Goal: Check status: Check status

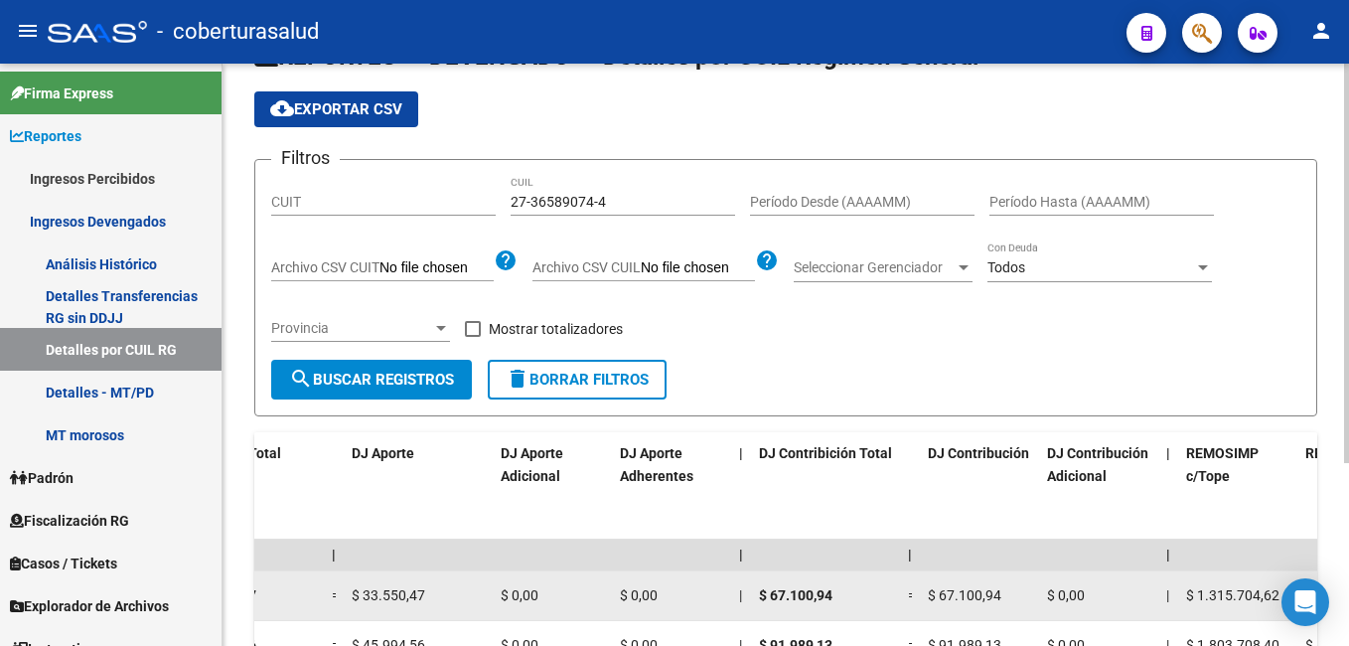
scroll to position [26, 0]
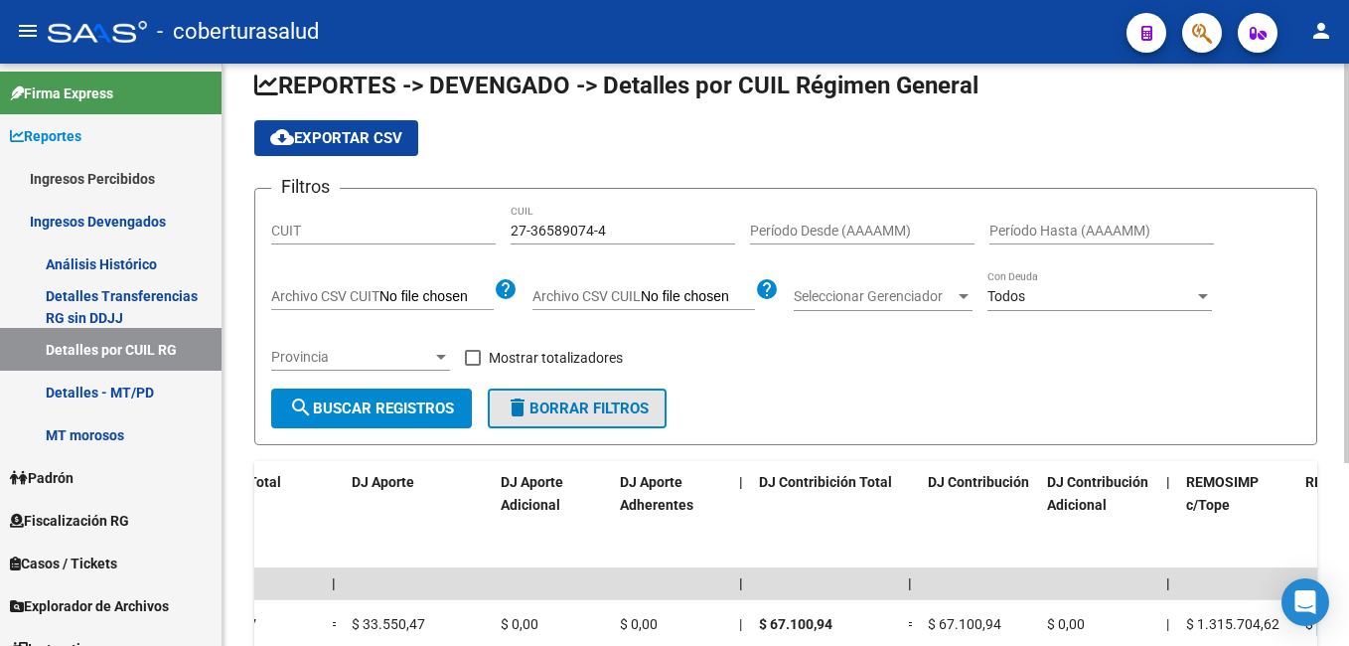
click at [545, 409] on span "delete Borrar Filtros" at bounding box center [577, 408] width 143 height 18
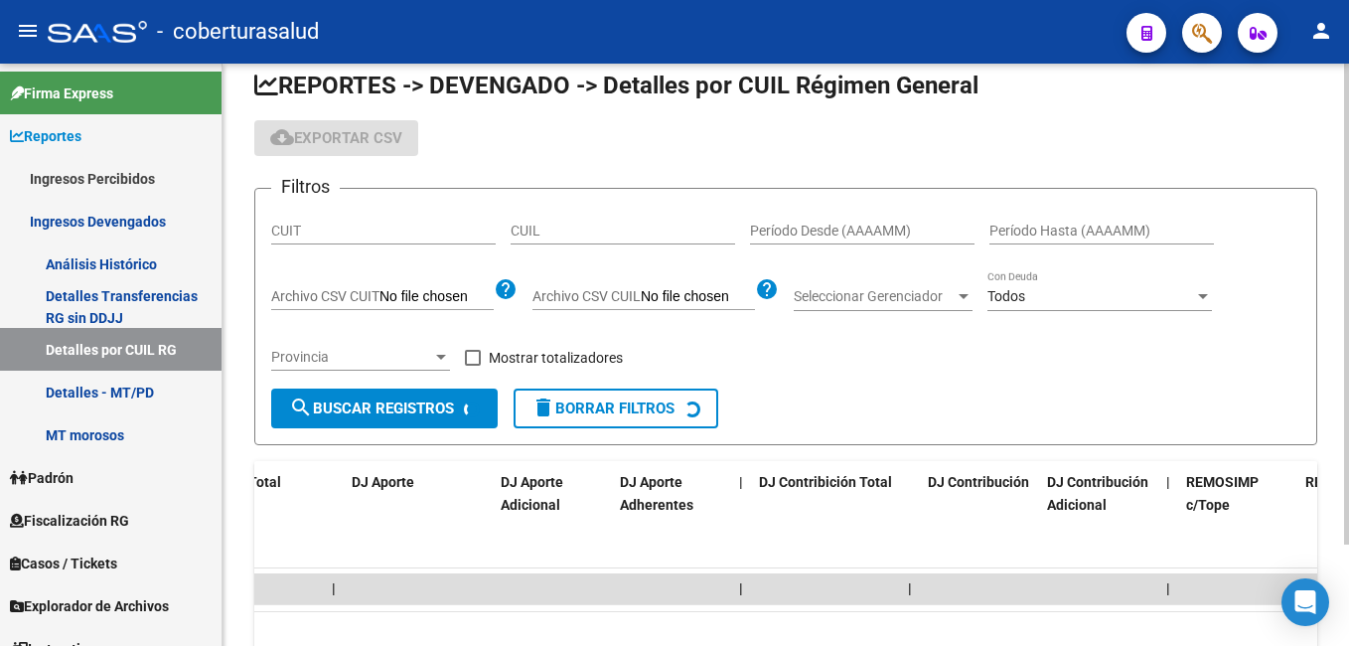
click at [390, 229] on input "CUIT" at bounding box center [383, 231] width 225 height 17
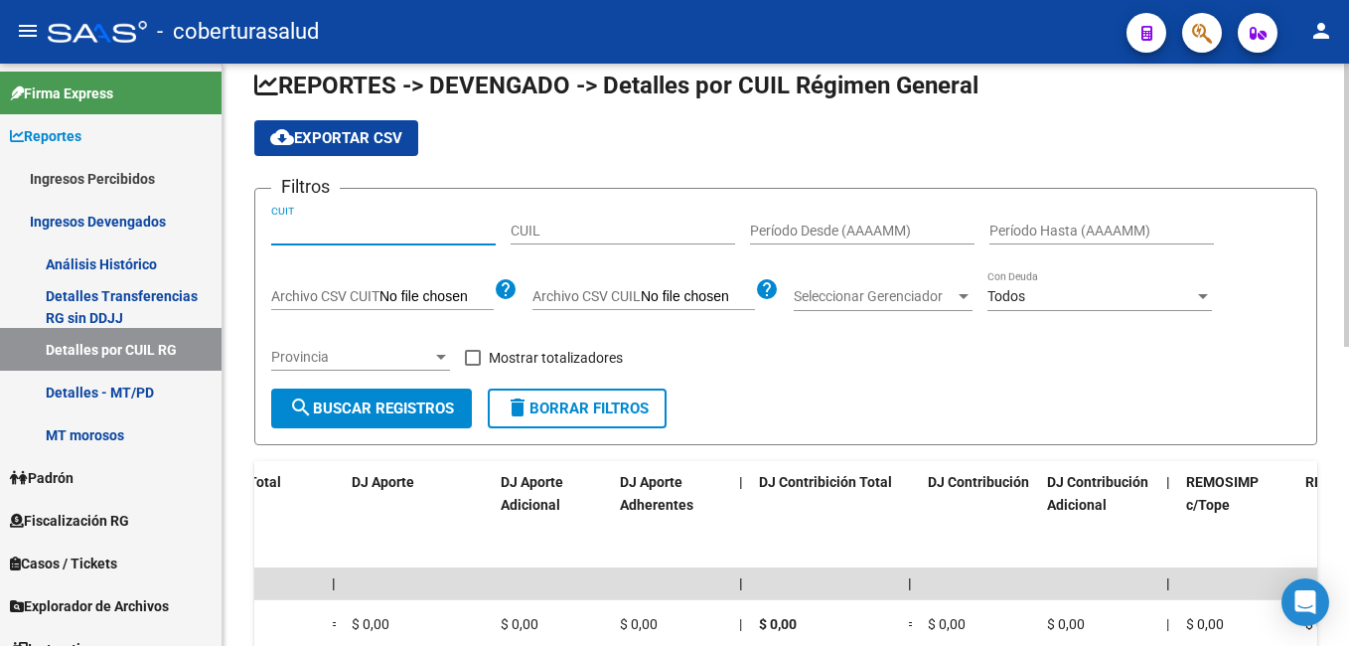
paste input "20-95240843-8"
drag, startPoint x: 385, startPoint y: 232, endPoint x: 214, endPoint y: 233, distance: 170.9
click at [214, 233] on mat-sidenav-container "Firma Express Reportes Ingresos Percibidos Análisis Ingresos RG por CUIT (mensu…" at bounding box center [674, 355] width 1349 height 582
paste input "30-71206440-0"
click at [402, 410] on span "search Buscar Registros" at bounding box center [371, 408] width 165 height 18
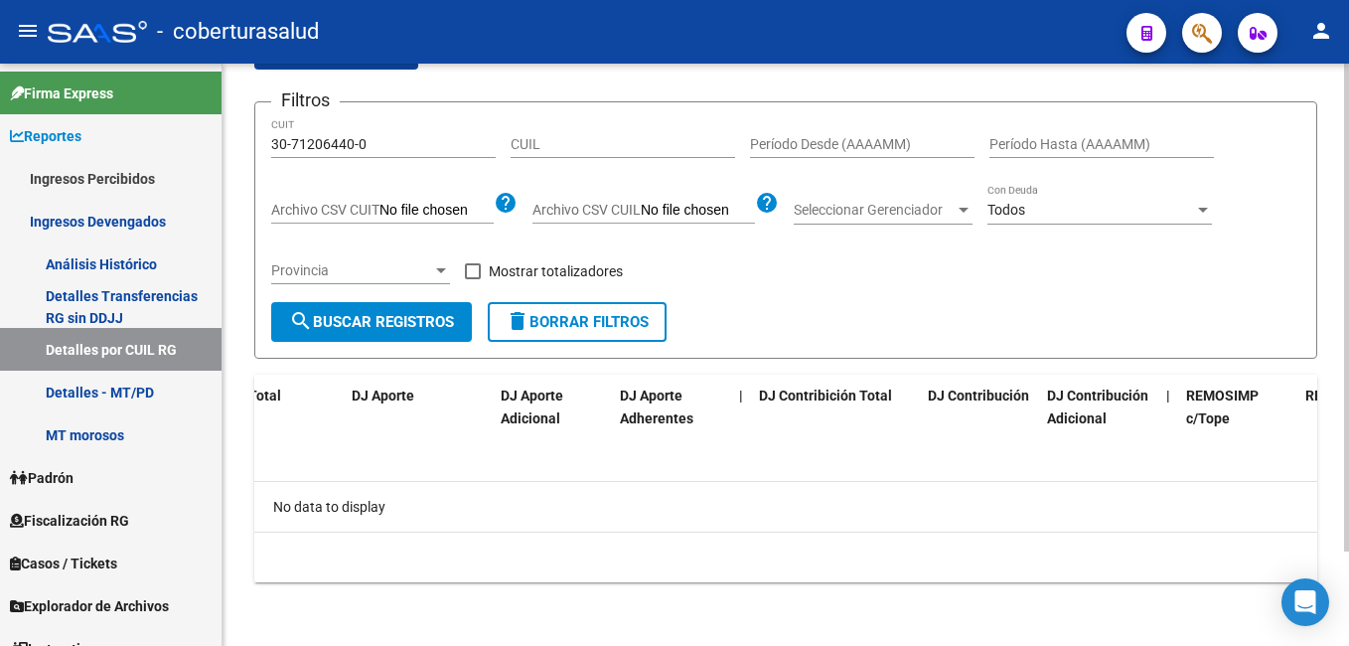
scroll to position [14, 0]
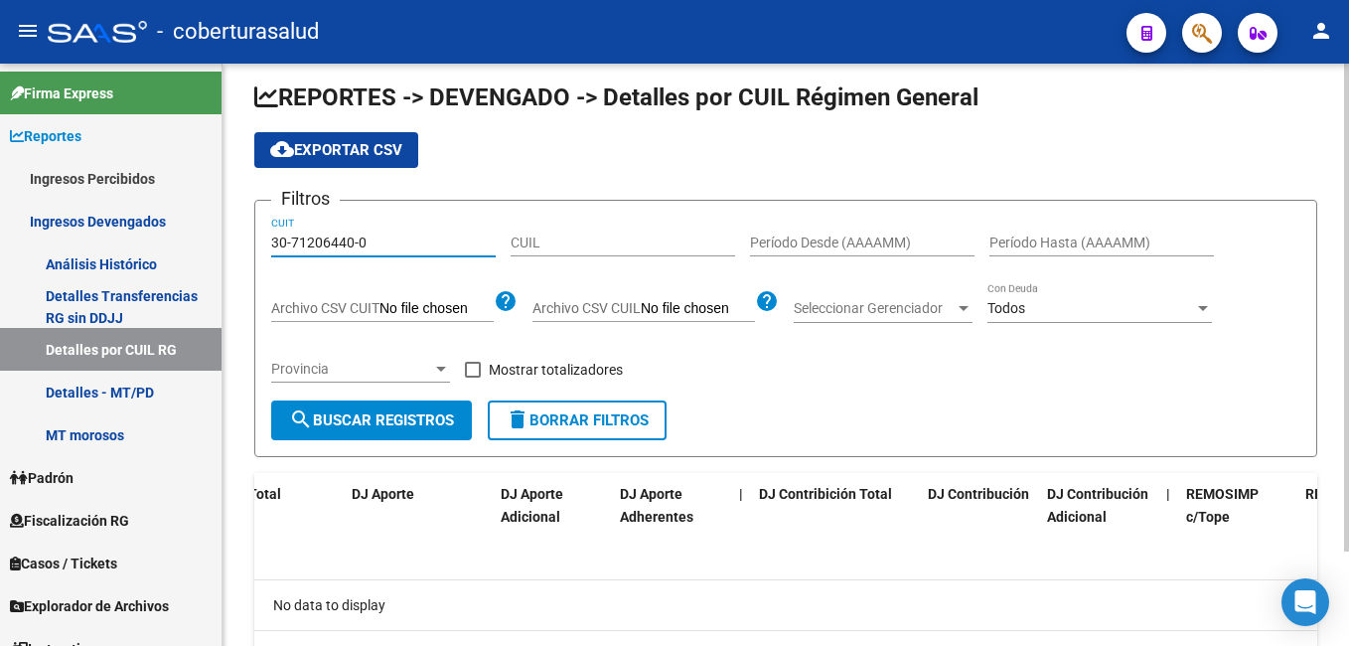
drag, startPoint x: 431, startPoint y: 238, endPoint x: 260, endPoint y: 236, distance: 170.9
click at [260, 236] on form "Filtros 30-71206440-0 CUIT CUIL Período Desde (AAAAMM) Período Hasta (AAAAMM) A…" at bounding box center [785, 328] width 1063 height 257
click at [432, 432] on button "search Buscar Registros" at bounding box center [371, 420] width 201 height 40
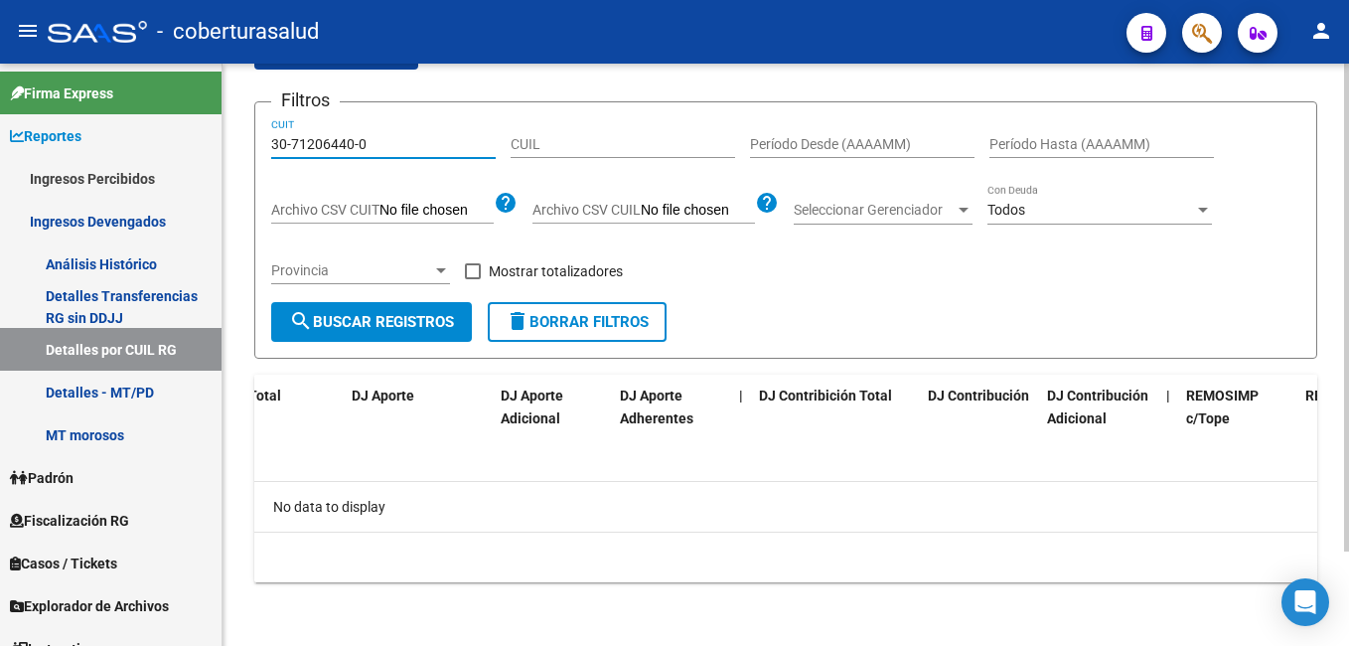
paste input
type input "30-71206440-0"
click at [429, 333] on button "search Buscar Registros" at bounding box center [371, 322] width 201 height 40
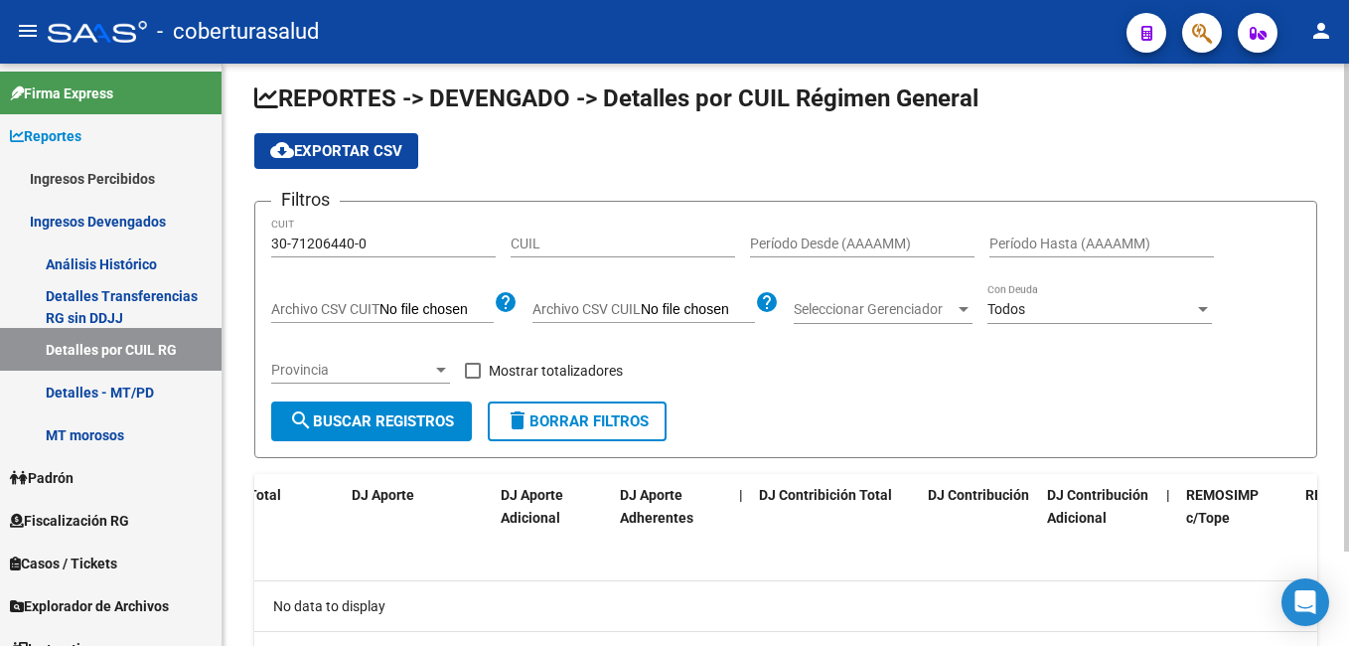
scroll to position [0, 0]
